Goal: Find specific page/section: Find specific page/section

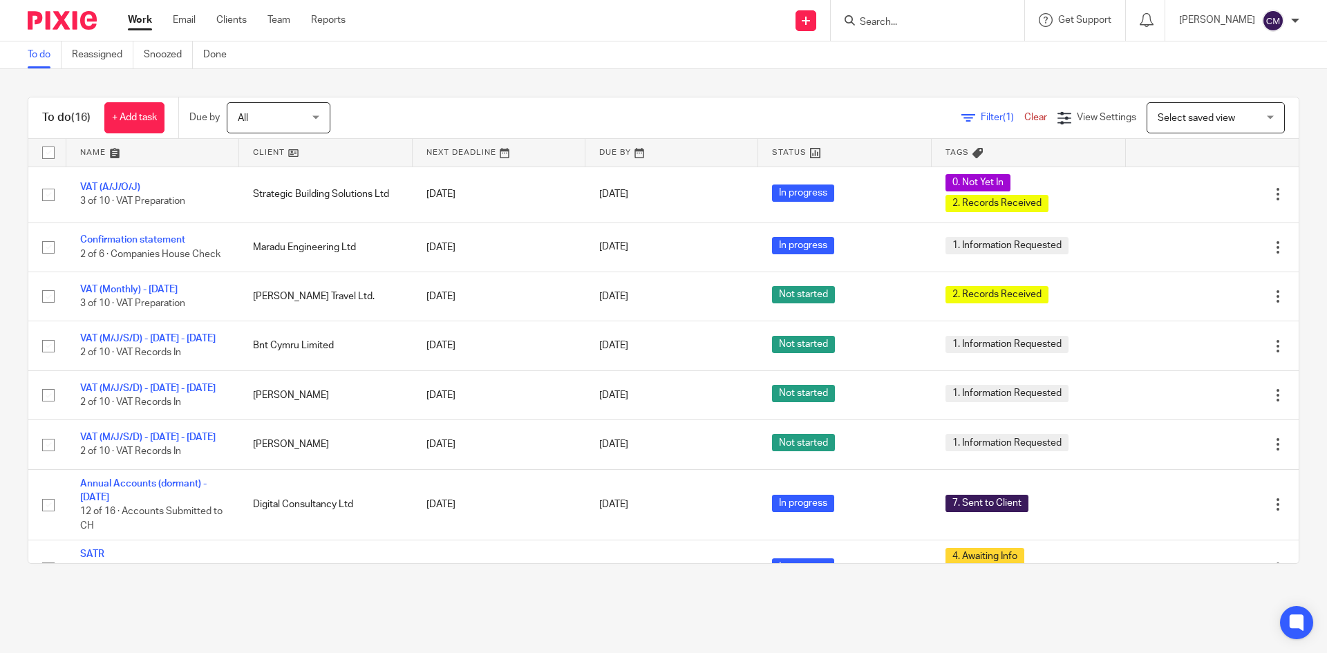
click at [892, 19] on input "Search" at bounding box center [920, 23] width 124 height 12
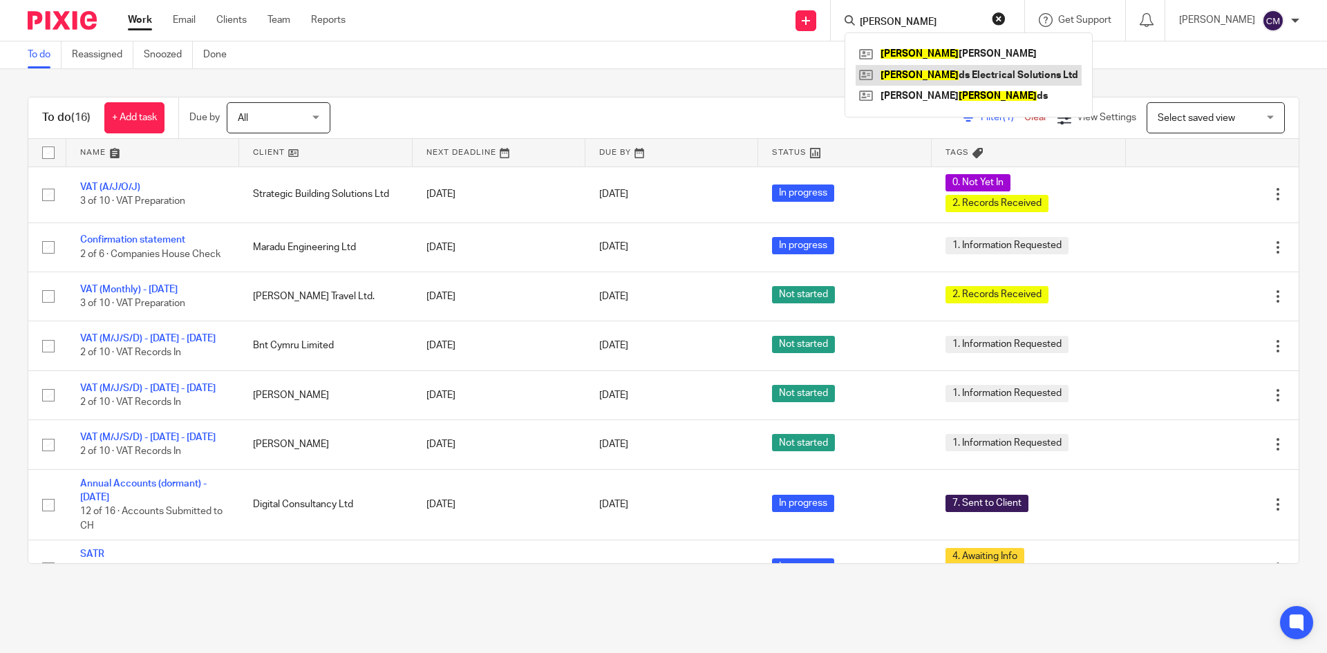
type input "[PERSON_NAME]"
click at [976, 75] on link at bounding box center [969, 75] width 226 height 21
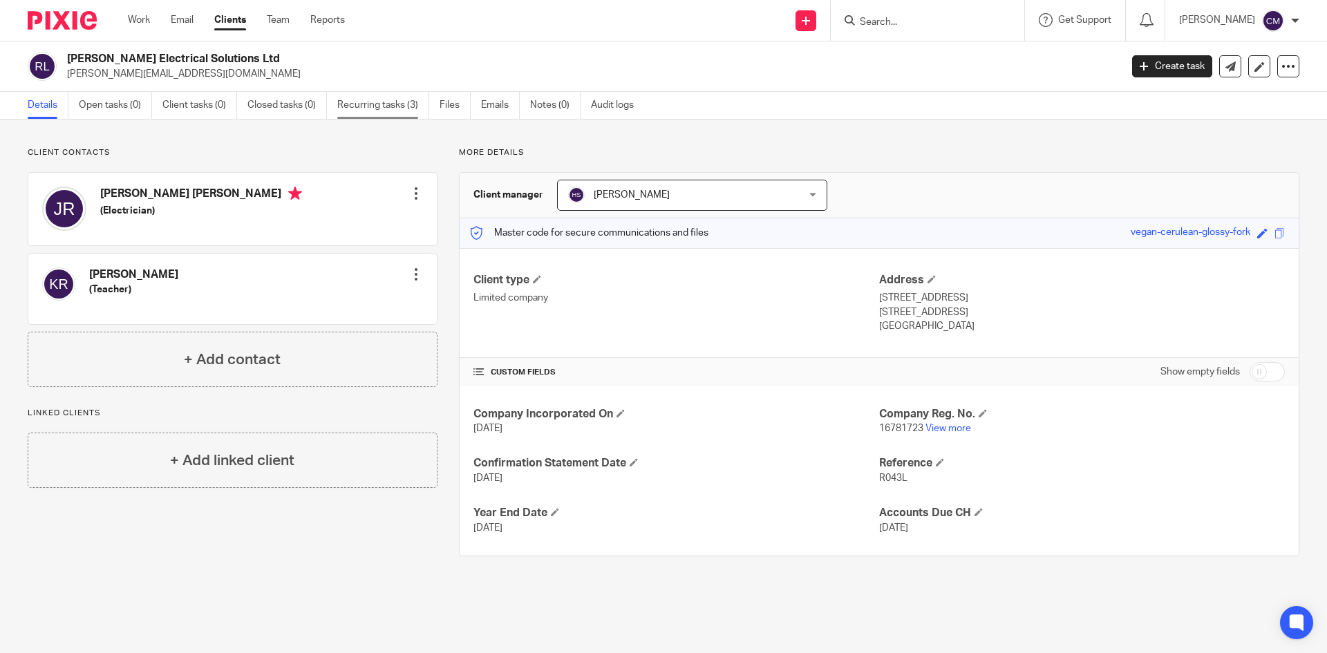
click at [351, 102] on link "Recurring tasks (3)" at bounding box center [383, 105] width 92 height 27
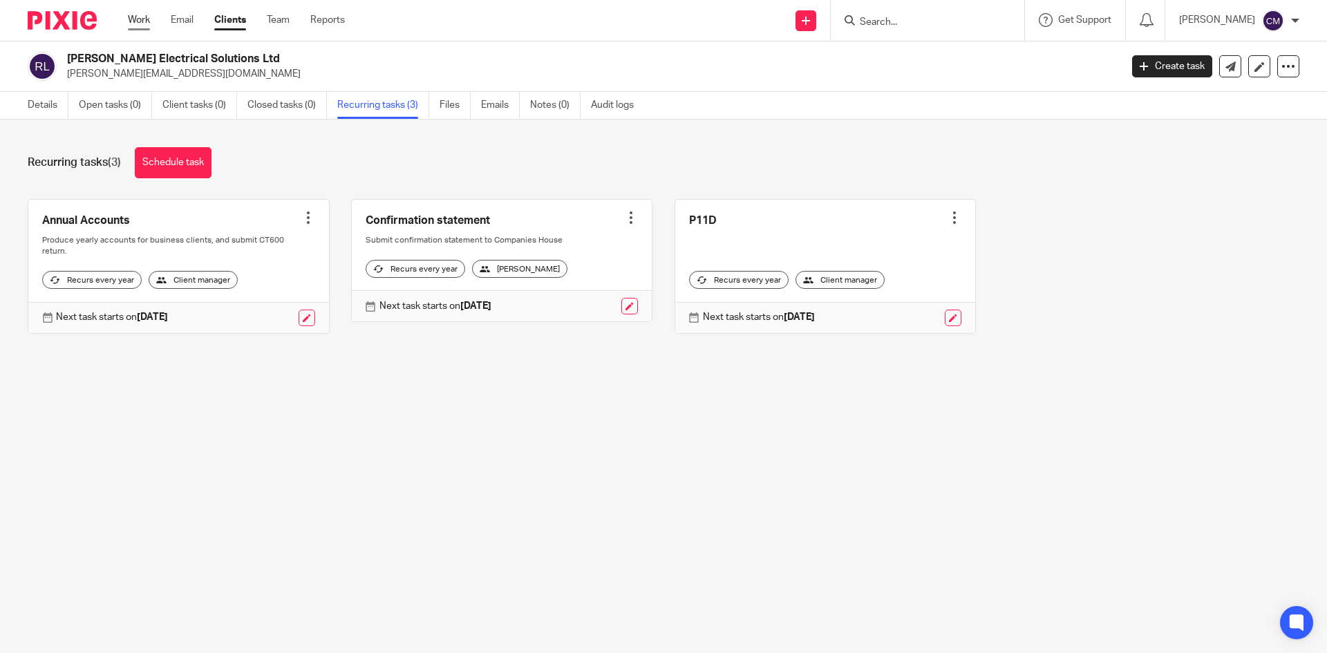
click at [140, 19] on link "Work" at bounding box center [139, 20] width 22 height 14
